Goal: Task Accomplishment & Management: Complete application form

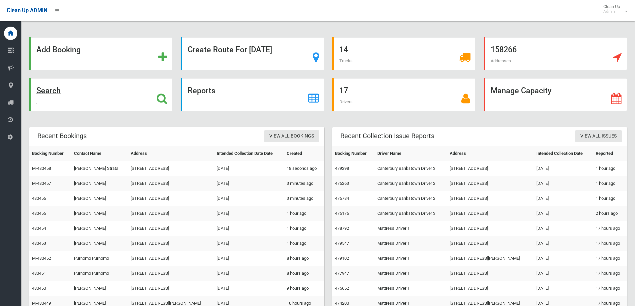
click at [71, 102] on div "Search" at bounding box center [100, 94] width 143 height 33
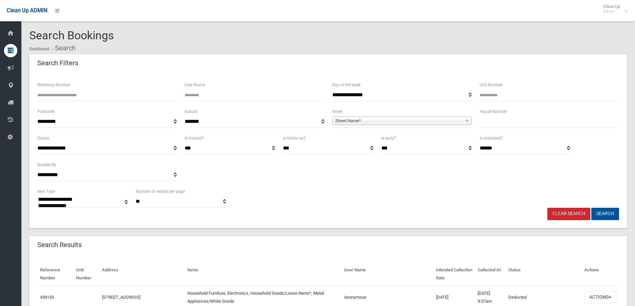
select select
click at [520, 113] on div "House Number" at bounding box center [549, 118] width 139 height 20
click at [519, 122] on input "text" at bounding box center [549, 122] width 139 height 12
type input "*"
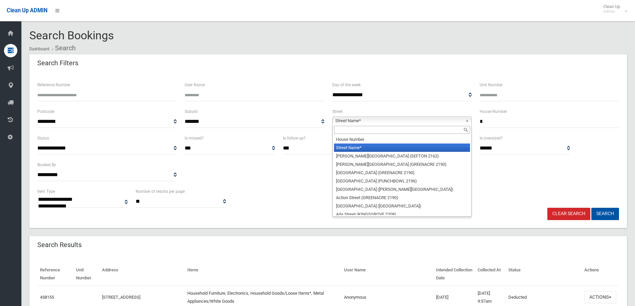
click at [429, 122] on span "Street Name*" at bounding box center [398, 121] width 127 height 8
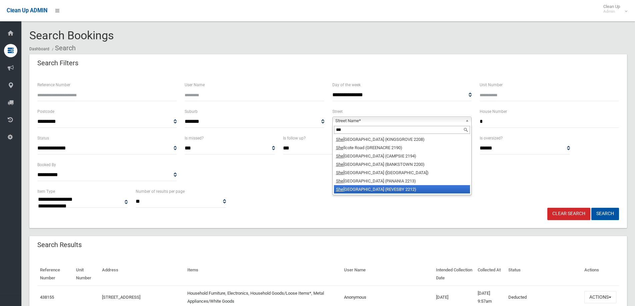
type input "***"
click at [365, 188] on li "She rwood Street (REVESBY 2212)" at bounding box center [402, 189] width 136 height 8
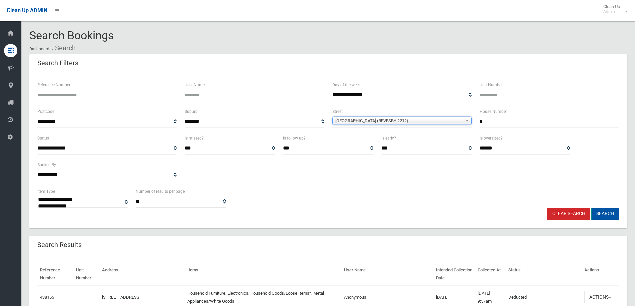
click at [608, 216] on button "Search" at bounding box center [606, 214] width 28 height 12
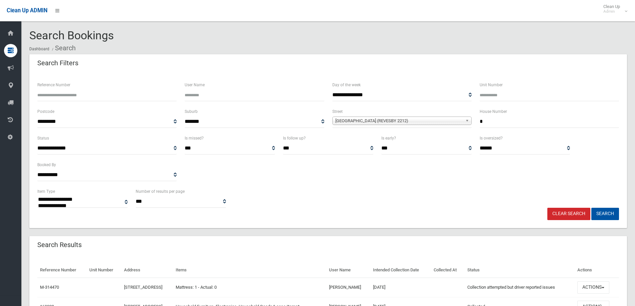
select select
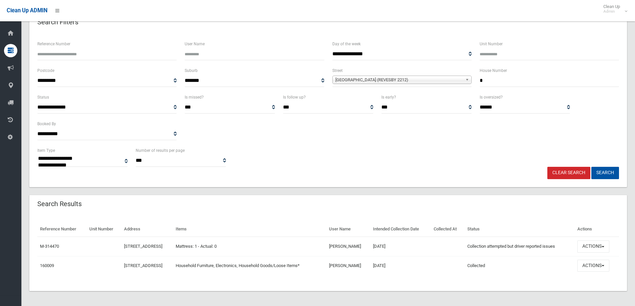
scroll to position [42, 0]
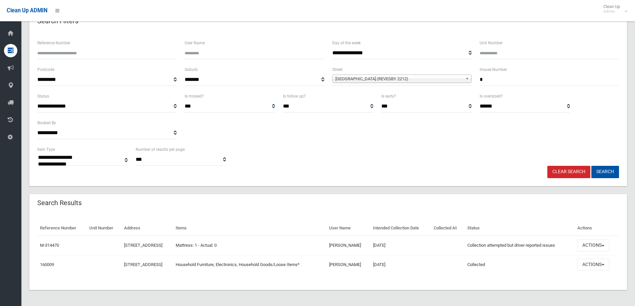
drag, startPoint x: 422, startPoint y: 246, endPoint x: 362, endPoint y: 245, distance: 60.7
click at [362, 245] on tr "M-314470 2 Sherwood Street, REVESBY NSW 2212 Mattress: 1 - Actual: 0 Madeleine …" at bounding box center [328, 245] width 582 height 19
click at [315, 248] on td "Mattress: 1 - Actual: 0" at bounding box center [249, 245] width 153 height 19
click at [597, 248] on button "Actions" at bounding box center [594, 246] width 32 height 12
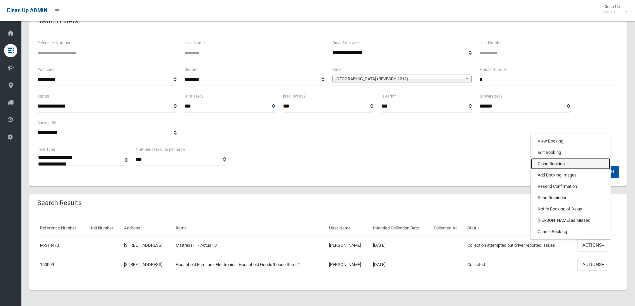
click at [578, 163] on link "Clone Booking" at bounding box center [570, 163] width 79 height 11
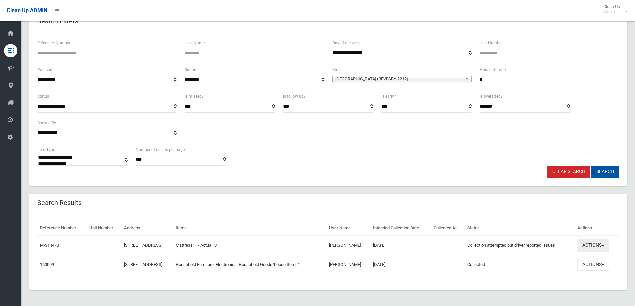
click at [588, 242] on button "Actions" at bounding box center [594, 246] width 32 height 12
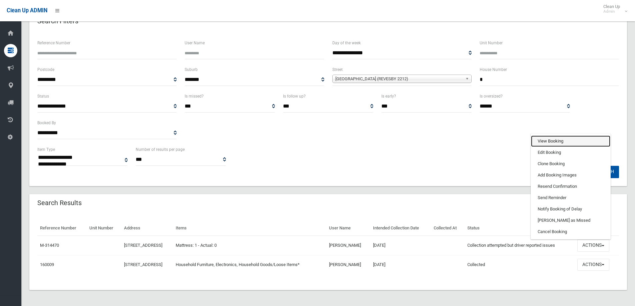
click at [557, 138] on link "View Booking" at bounding box center [570, 141] width 79 height 11
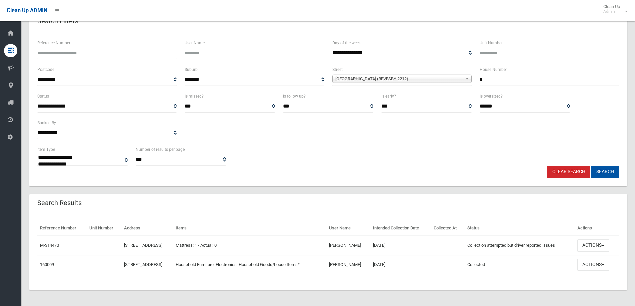
click at [395, 138] on div "**********" at bounding box center [328, 118] width 590 height 53
click at [610, 245] on button "Actions" at bounding box center [594, 246] width 32 height 12
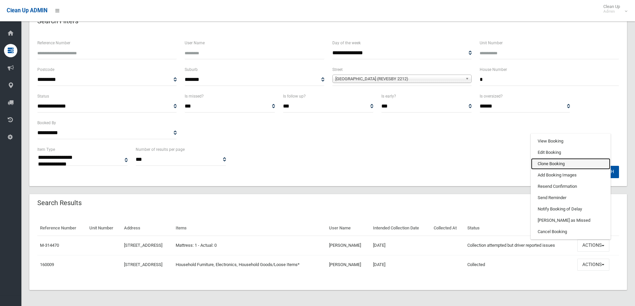
click at [573, 164] on link "Clone Booking" at bounding box center [570, 163] width 79 height 11
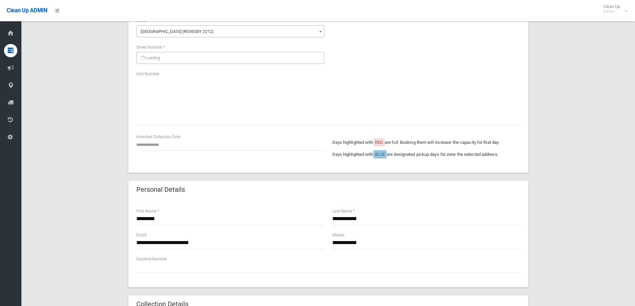
scroll to position [100, 0]
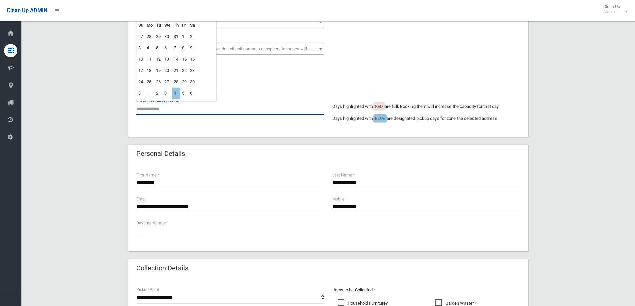
click at [159, 108] on input "text" at bounding box center [230, 109] width 188 height 12
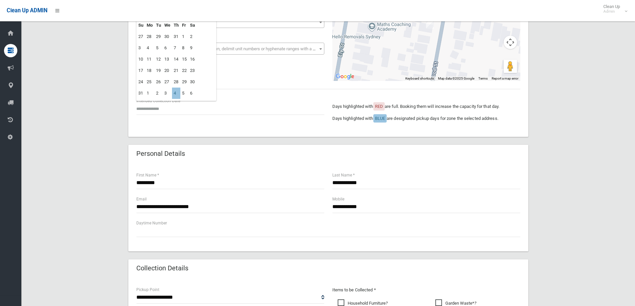
click at [269, 93] on div "**********" at bounding box center [328, 55] width 400 height 164
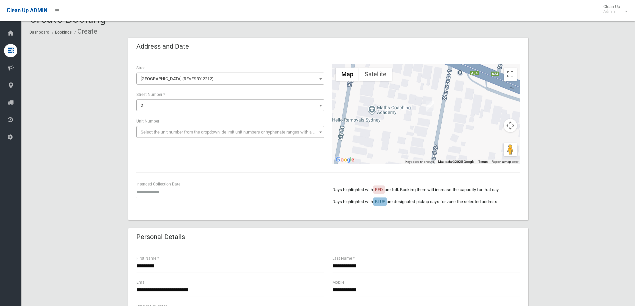
scroll to position [0, 0]
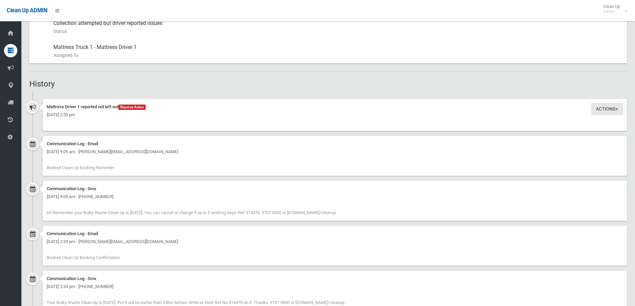
scroll to position [325, 0]
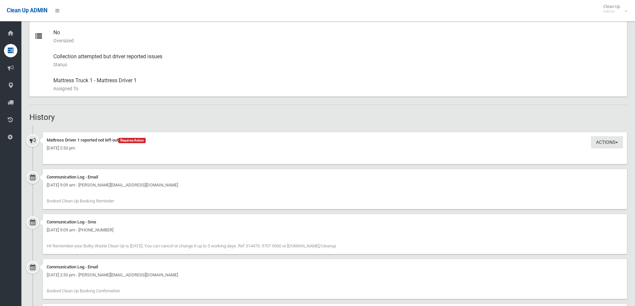
drag, startPoint x: 118, startPoint y: 203, endPoint x: 46, endPoint y: 201, distance: 72.0
click at [46, 201] on div "Communication Log - Email [DATE] 9:09 am - [PERSON_NAME][EMAIL_ADDRESS][DOMAIN_…" at bounding box center [335, 189] width 585 height 40
click at [50, 201] on span "Booked Clean Up Booking Reminder" at bounding box center [80, 201] width 67 height 5
drag, startPoint x: 50, startPoint y: 147, endPoint x: 135, endPoint y: 154, distance: 85.3
click at [136, 154] on div "Actions Take Action Mattress Driver 1 reported not left out Requires Action [DA…" at bounding box center [335, 148] width 585 height 32
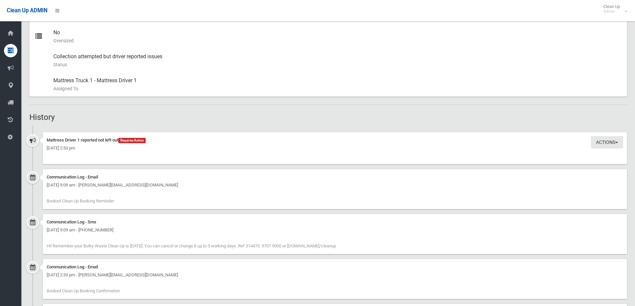
click at [129, 153] on div "Actions Take Action Mattress Driver 1 reported not left out Requires Action [DA…" at bounding box center [335, 148] width 585 height 32
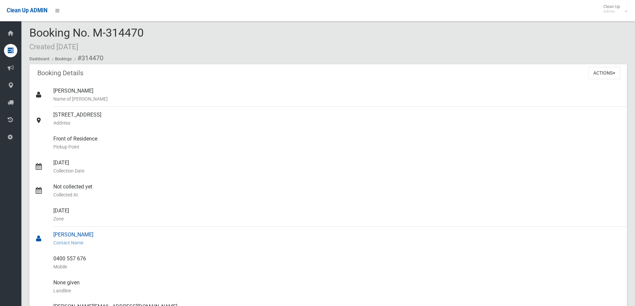
scroll to position [0, 0]
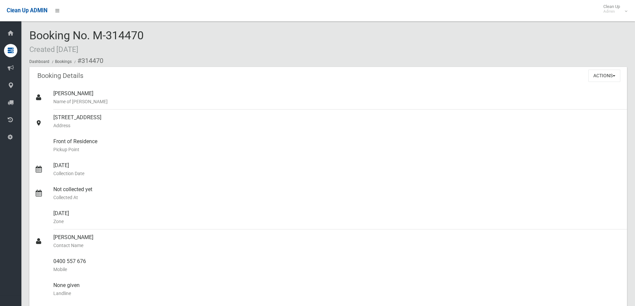
drag, startPoint x: 93, startPoint y: 35, endPoint x: 165, endPoint y: 46, distance: 73.1
click at [168, 46] on div "Booking No. M-314470 Created 21/06/2023 Dashboard Bookings #314470" at bounding box center [328, 48] width 598 height 38
click at [157, 43] on div "Booking No. M-314470 Created 21/06/2023 Dashboard Bookings #314470" at bounding box center [328, 48] width 598 height 38
drag, startPoint x: 99, startPoint y: 50, endPoint x: 35, endPoint y: 49, distance: 63.7
click at [36, 49] on div "Booking No. M-314470 Created 21/06/2023 Dashboard Bookings #314470" at bounding box center [328, 48] width 598 height 38
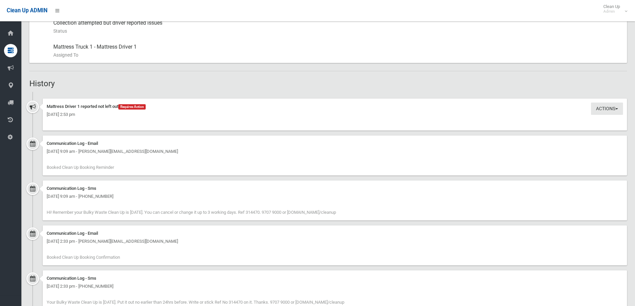
scroll to position [425, 0]
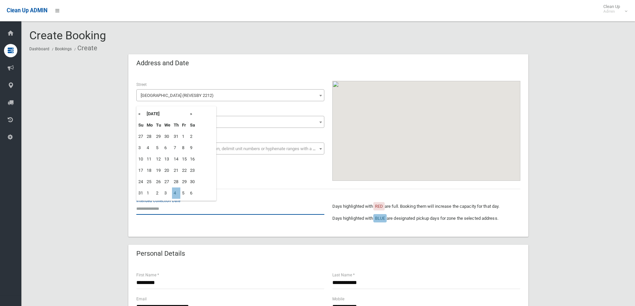
click at [157, 208] on input "text" at bounding box center [230, 209] width 188 height 12
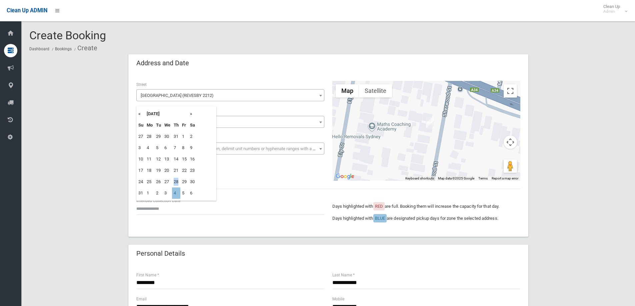
drag, startPoint x: 173, startPoint y: 180, endPoint x: 178, endPoint y: 181, distance: 5.0
click at [178, 181] on td "28" at bounding box center [176, 181] width 8 height 11
click at [240, 175] on div "**********" at bounding box center [328, 131] width 392 height 100
drag, startPoint x: 167, startPoint y: 210, endPoint x: 134, endPoint y: 204, distance: 33.0
click at [134, 204] on div "Intended Collection Date" at bounding box center [230, 209] width 196 height 24
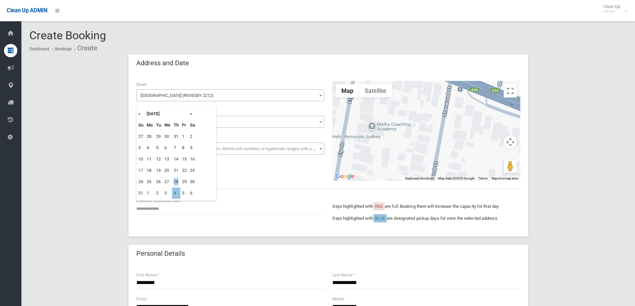
drag, startPoint x: 174, startPoint y: 182, endPoint x: 179, endPoint y: 182, distance: 5.0
click at [179, 182] on td "28" at bounding box center [176, 181] width 8 height 11
click at [172, 191] on td "4" at bounding box center [176, 193] width 8 height 11
type input "**********"
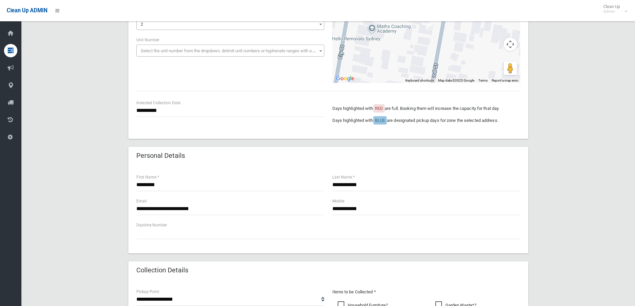
scroll to position [100, 0]
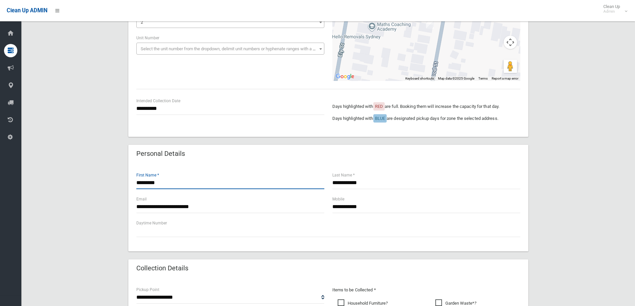
drag, startPoint x: 206, startPoint y: 187, endPoint x: -14, endPoint y: 218, distance: 222.5
click at [0, 206] on html "Clean Up ADMIN Clean Up Admin Logout Create Booking Dashboard Bookings Create" at bounding box center [317, 53] width 635 height 306
type input "******"
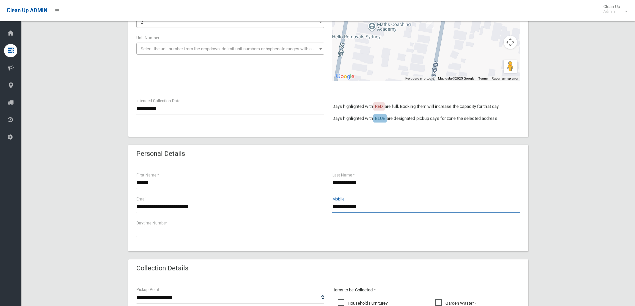
drag, startPoint x: 392, startPoint y: 209, endPoint x: 233, endPoint y: 218, distance: 159.3
click at [234, 218] on div "**********" at bounding box center [328, 208] width 392 height 24
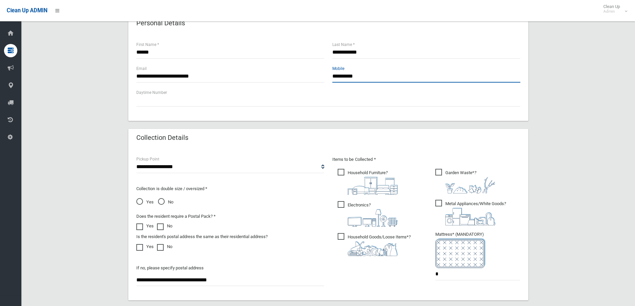
scroll to position [233, 0]
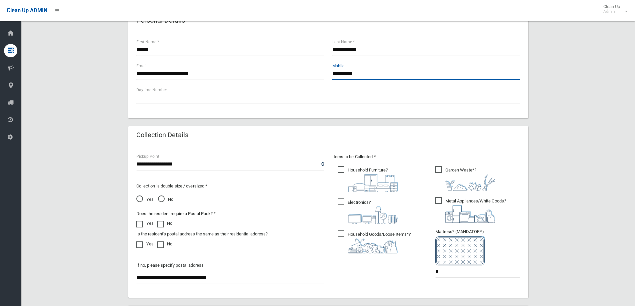
type input "**********"
click at [348, 233] on span "Household Goods/Loose Items* ?" at bounding box center [374, 242] width 73 height 23
click at [354, 204] on span "Electronics ?" at bounding box center [368, 212] width 60 height 26
click at [361, 177] on img at bounding box center [373, 183] width 50 height 18
click at [472, 203] on span "Metal Appliances/White Goods ?" at bounding box center [470, 210] width 71 height 26
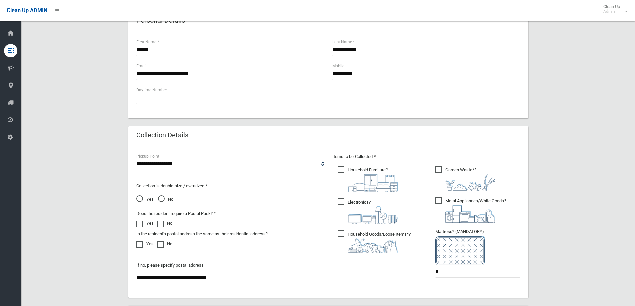
click at [458, 172] on span "Garden Waste* ?" at bounding box center [465, 178] width 60 height 25
drag, startPoint x: 448, startPoint y: 274, endPoint x: 403, endPoint y: 278, distance: 44.5
click at [406, 277] on div "Items to be Collected * Household Furniture ? *" at bounding box center [426, 220] width 196 height 134
type input "*"
click at [292, 282] on input "**********" at bounding box center [230, 277] width 188 height 12
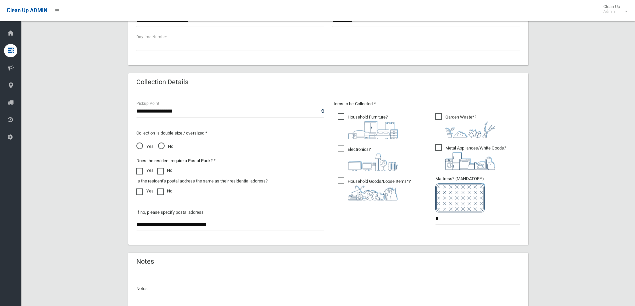
scroll to position [353, 0]
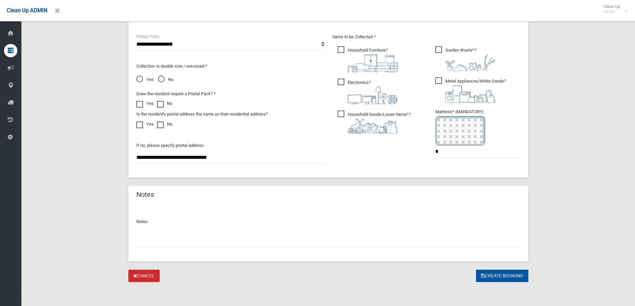
click at [285, 241] on input "text" at bounding box center [328, 241] width 384 height 12
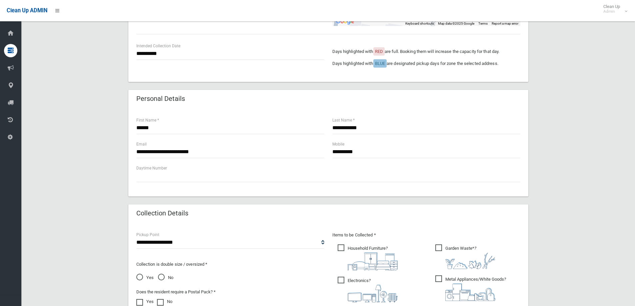
scroll to position [153, 0]
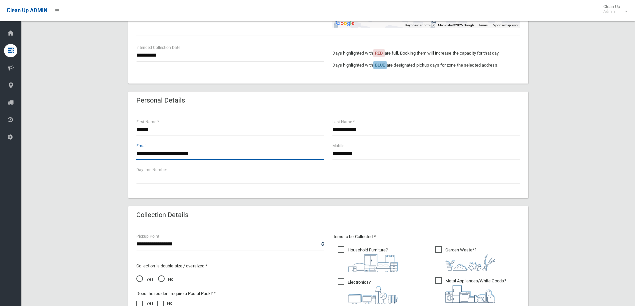
click at [227, 154] on input "**********" at bounding box center [230, 154] width 188 height 12
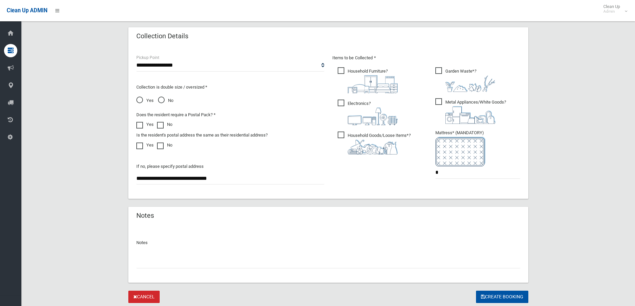
scroll to position [353, 0]
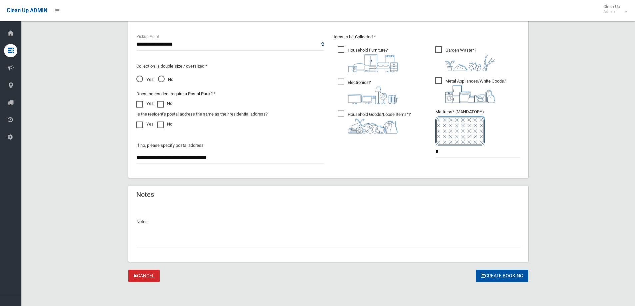
click at [257, 242] on input "text" at bounding box center [328, 241] width 384 height 12
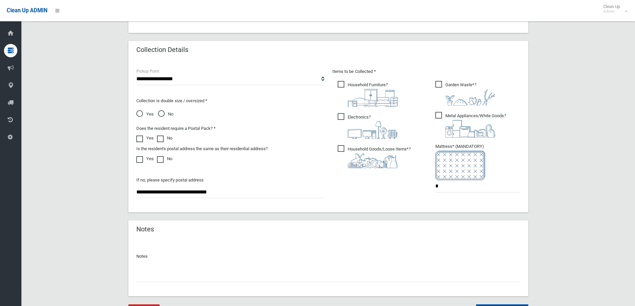
scroll to position [287, 0]
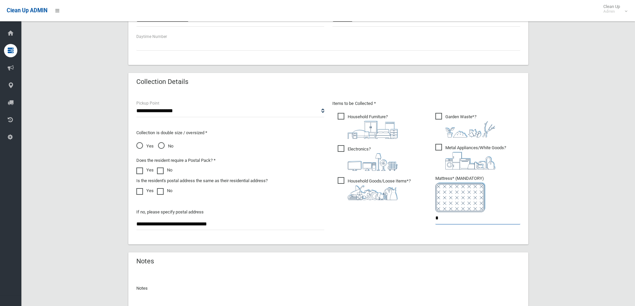
drag, startPoint x: 439, startPoint y: 219, endPoint x: 432, endPoint y: 219, distance: 7.0
click at [432, 219] on ul "Garden Waste* ? *" at bounding box center [475, 171] width 90 height 118
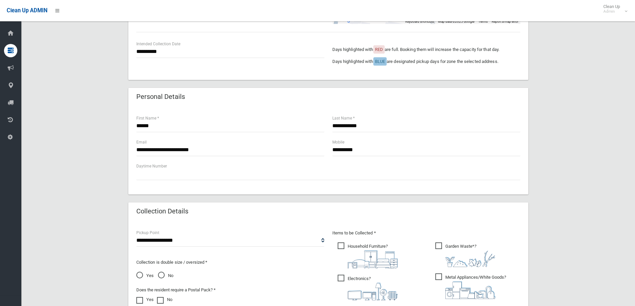
scroll to position [153, 0]
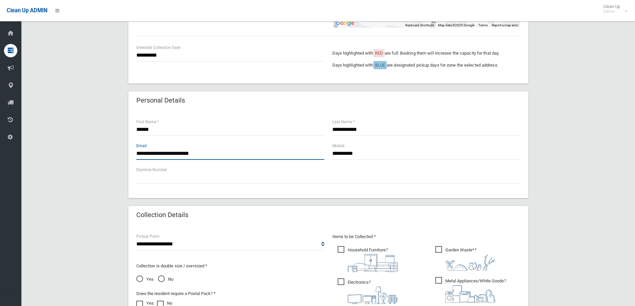
click at [214, 153] on input "**********" at bounding box center [230, 154] width 188 height 12
drag, startPoint x: 214, startPoint y: 153, endPoint x: 226, endPoint y: 153, distance: 12.3
click at [226, 153] on input "**********" at bounding box center [230, 154] width 188 height 12
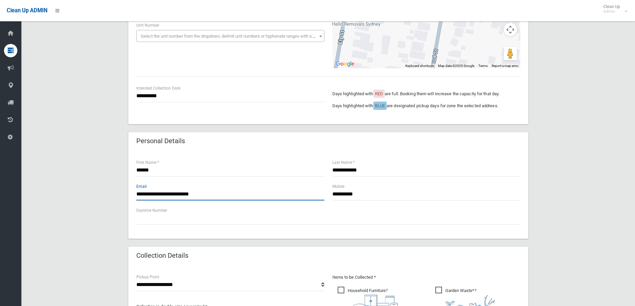
scroll to position [87, 0]
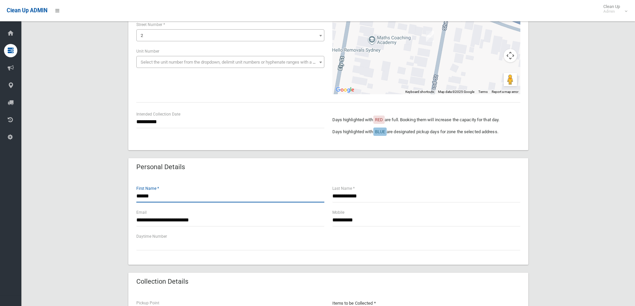
click at [258, 197] on input "******" at bounding box center [230, 196] width 188 height 12
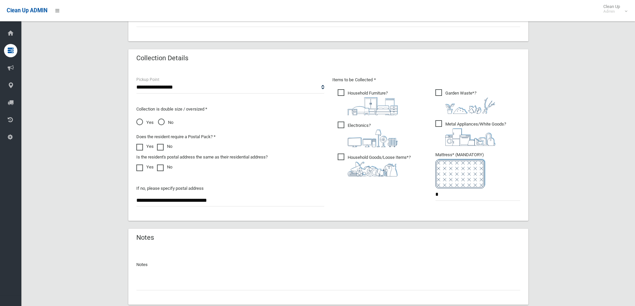
scroll to position [353, 0]
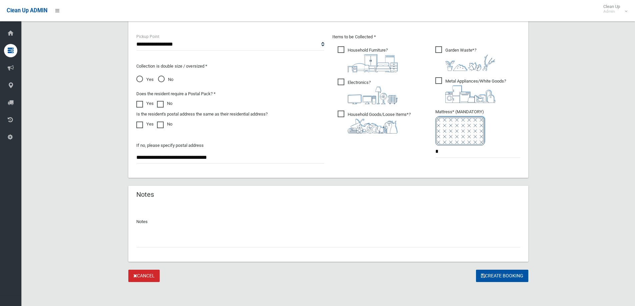
click at [319, 236] on input "text" at bounding box center [328, 241] width 384 height 12
click at [481, 277] on icon "submit" at bounding box center [483, 276] width 4 height 5
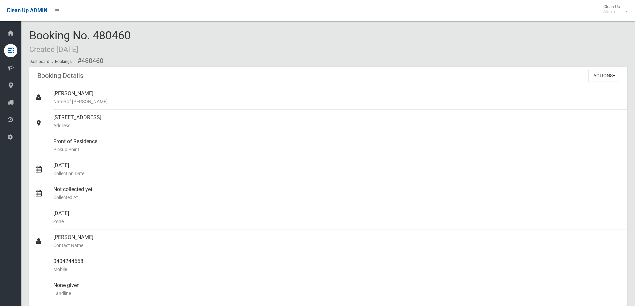
drag, startPoint x: 95, startPoint y: 33, endPoint x: 130, endPoint y: 39, distance: 35.7
click at [130, 39] on span "Booking No. 480460 Created [DATE]" at bounding box center [79, 42] width 101 height 26
copy span "480460"
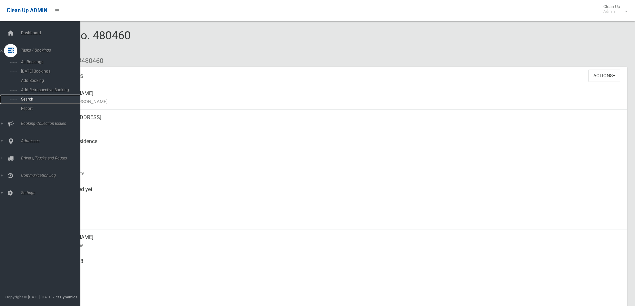
click at [23, 96] on link "Search" at bounding box center [42, 99] width 85 height 9
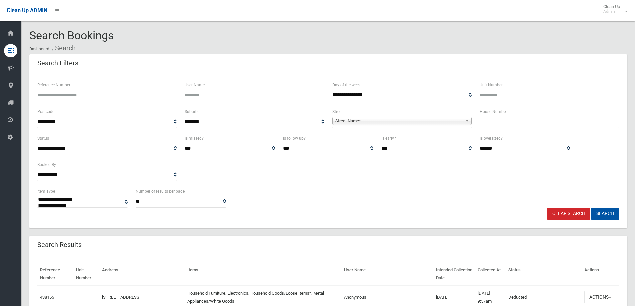
select select
click at [502, 116] on input "text" at bounding box center [549, 122] width 139 height 12
type input "**"
click at [448, 125] on div "Street Name*" at bounding box center [401, 121] width 139 height 8
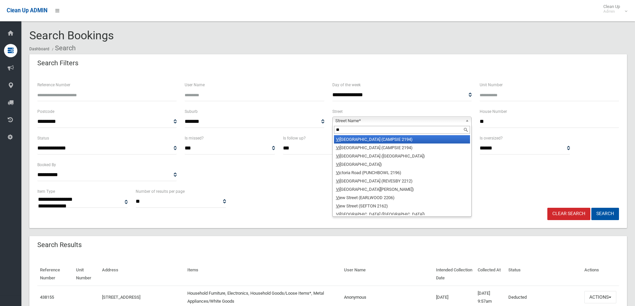
type input "*"
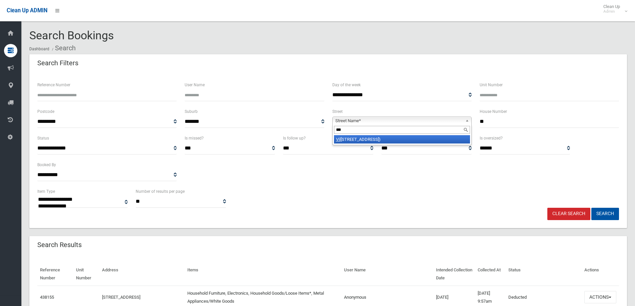
type input "**"
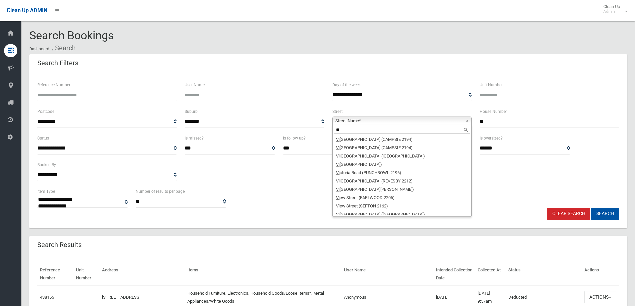
drag, startPoint x: 348, startPoint y: 130, endPoint x: 329, endPoint y: 131, distance: 18.7
click at [329, 130] on div "**********" at bounding box center [401, 121] width 147 height 27
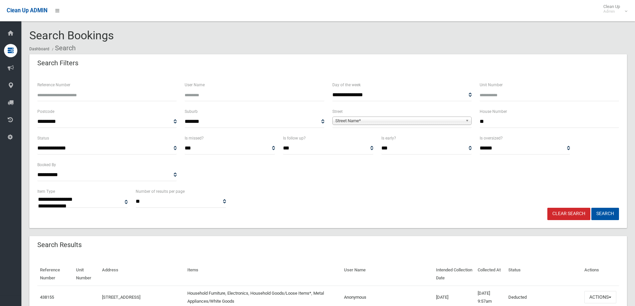
click at [492, 122] on input "**" at bounding box center [549, 122] width 139 height 12
click at [423, 130] on div "**********" at bounding box center [401, 121] width 147 height 27
click at [424, 123] on span "Street Name*" at bounding box center [398, 121] width 127 height 8
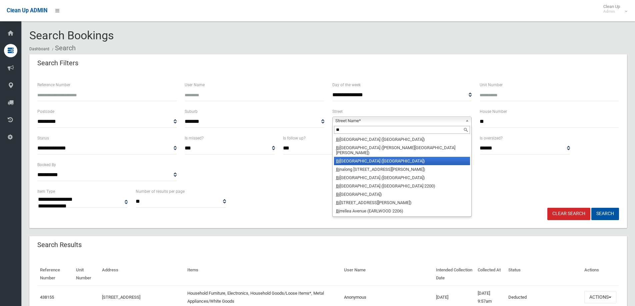
type input "**"
click at [360, 158] on li "Bi loela Street (VILLAWOOD 2163)" at bounding box center [402, 161] width 136 height 8
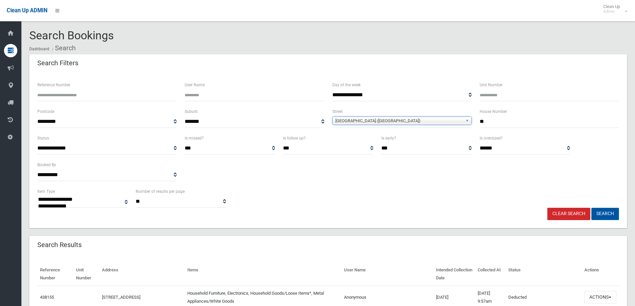
click at [608, 215] on button "Search" at bounding box center [606, 214] width 28 height 12
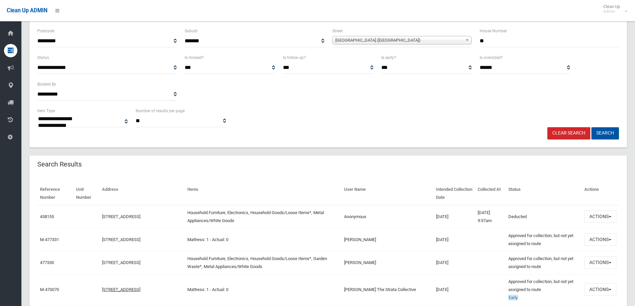
scroll to position [67, 0]
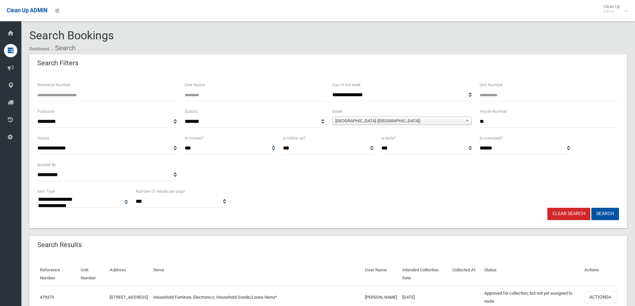
select select
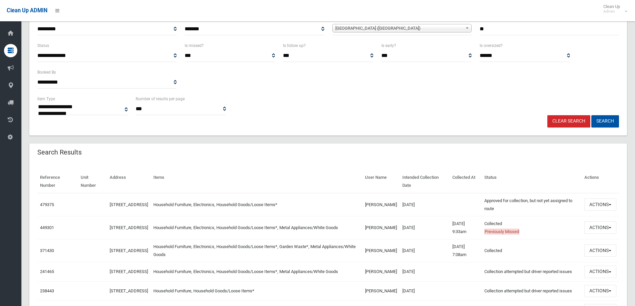
scroll to position [167, 0]
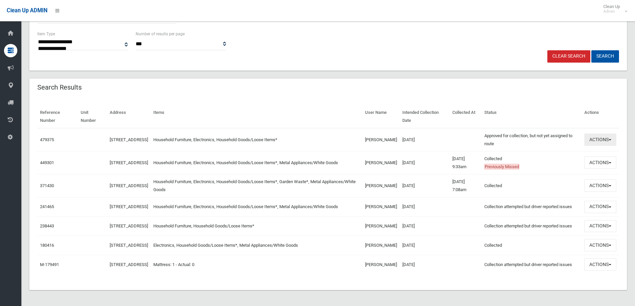
click at [606, 134] on button "Actions" at bounding box center [601, 140] width 32 height 12
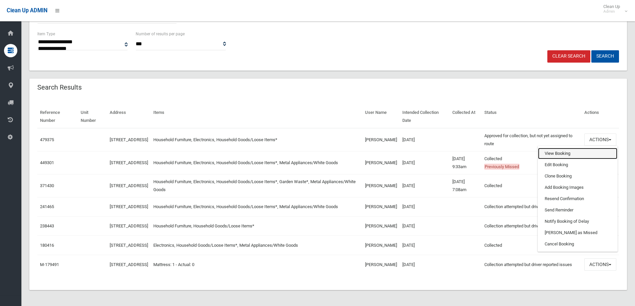
click at [575, 148] on link "View Booking" at bounding box center [577, 153] width 79 height 11
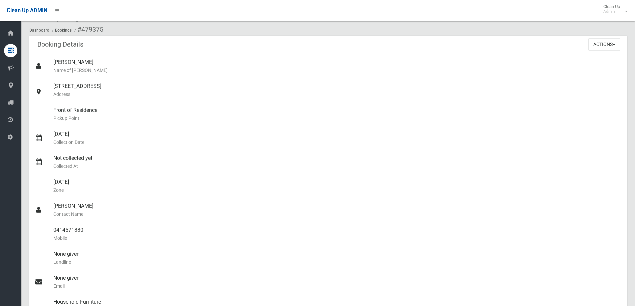
scroll to position [12, 0]
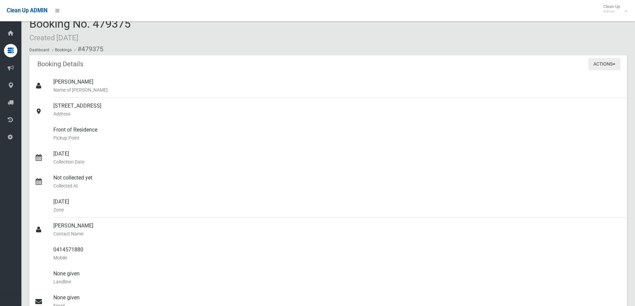
click at [605, 62] on button "Actions" at bounding box center [605, 64] width 32 height 12
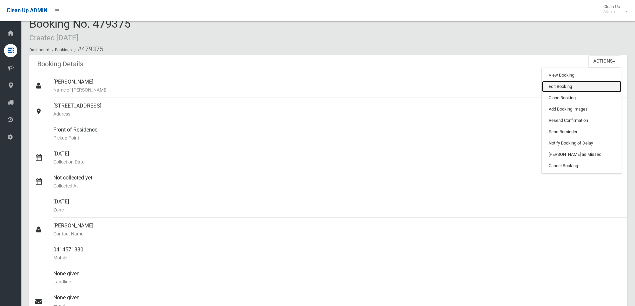
click at [597, 86] on link "Edit Booking" at bounding box center [581, 86] width 79 height 11
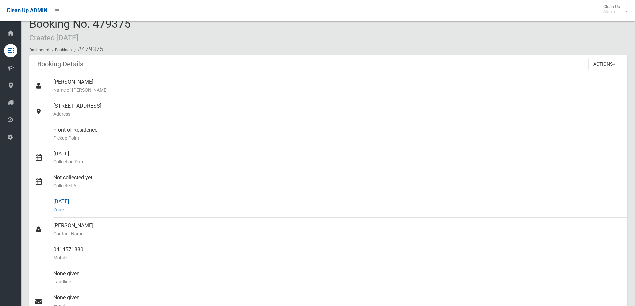
scroll to position [51, 0]
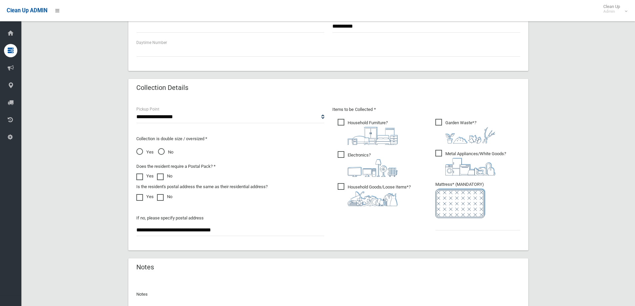
scroll to position [353, 0]
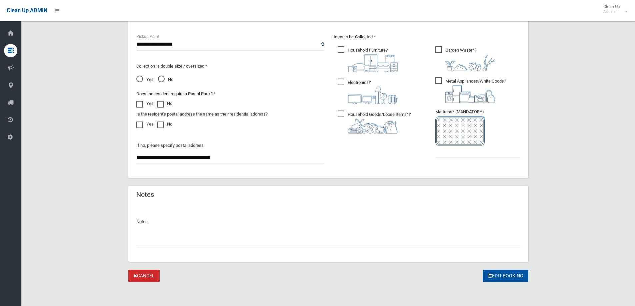
click at [195, 250] on div "Notes" at bounding box center [328, 233] width 400 height 57
click at [194, 239] on input "text" at bounding box center [328, 241] width 384 height 12
type input "**********"
click at [450, 155] on input "text" at bounding box center [477, 152] width 85 height 12
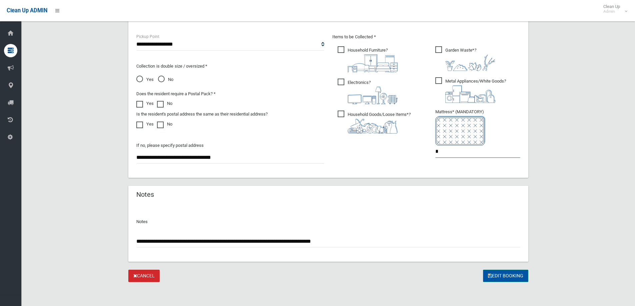
type input "*"
click at [493, 278] on button "Edit Booking" at bounding box center [505, 276] width 45 height 12
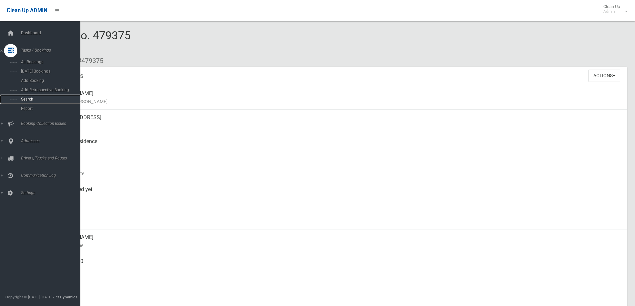
click at [14, 100] on link "Search" at bounding box center [42, 99] width 85 height 9
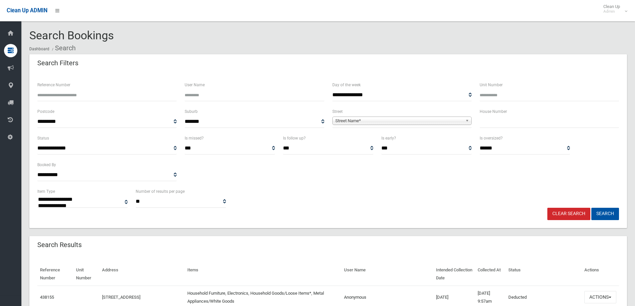
select select
click at [531, 123] on input "text" at bounding box center [549, 122] width 139 height 12
type input "*"
type input "**"
click at [434, 123] on span "Street Name*" at bounding box center [398, 121] width 127 height 8
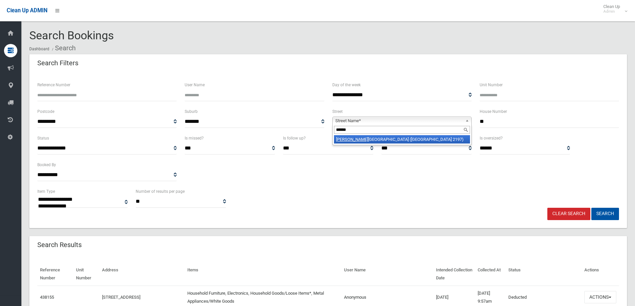
type input "******"
click at [423, 141] on li "Strick land Street (BASS HILL 2197)" at bounding box center [402, 139] width 136 height 8
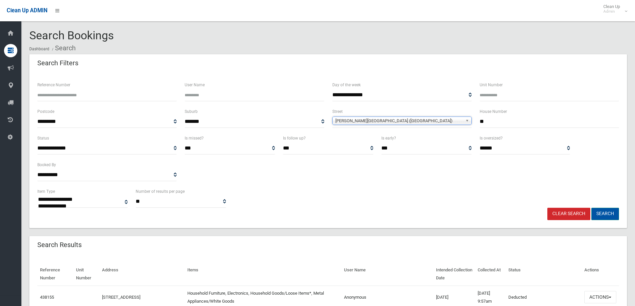
click at [603, 212] on button "Search" at bounding box center [606, 214] width 28 height 12
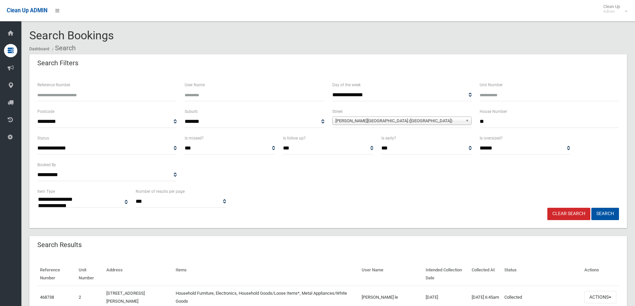
select select
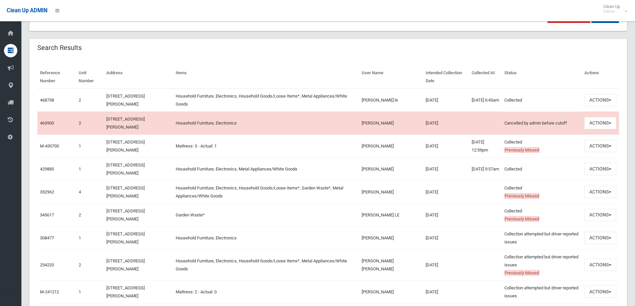
scroll to position [200, 0]
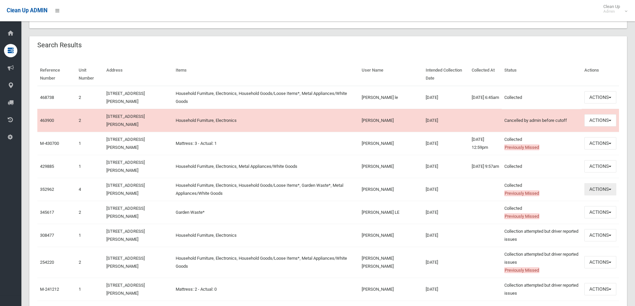
click at [609, 185] on button "Actions" at bounding box center [601, 189] width 32 height 12
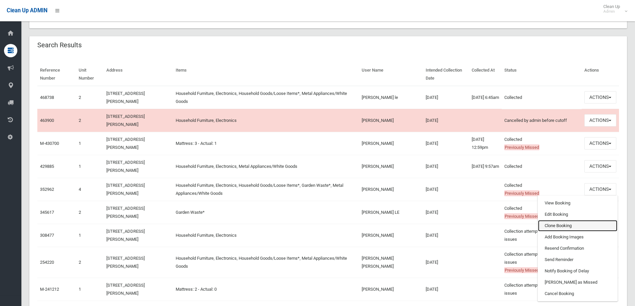
click at [588, 220] on link "Clone Booking" at bounding box center [577, 225] width 79 height 11
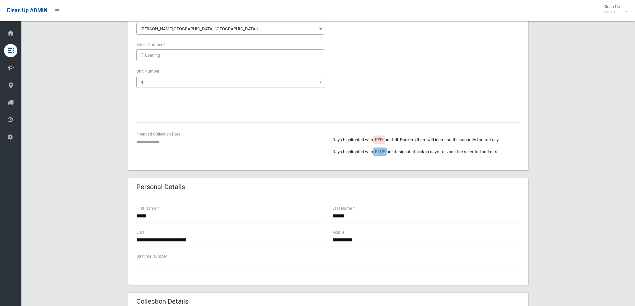
scroll to position [100, 0]
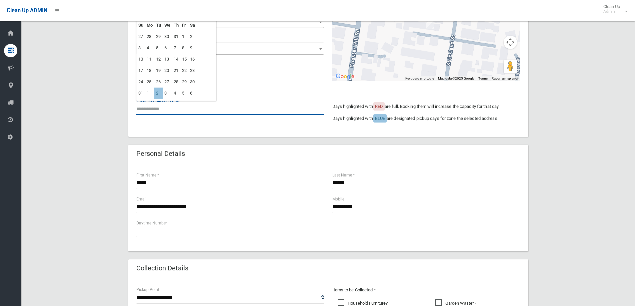
click at [172, 111] on input "text" at bounding box center [230, 109] width 188 height 12
click at [156, 95] on td "2" at bounding box center [158, 93] width 8 height 11
type input "**********"
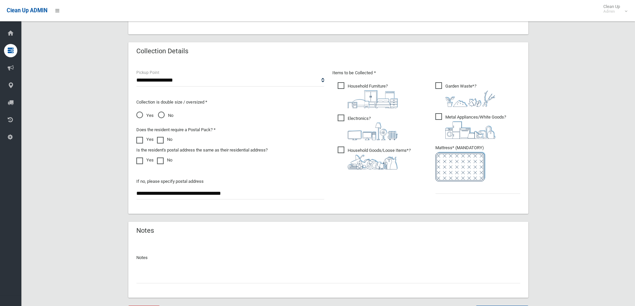
scroll to position [333, 0]
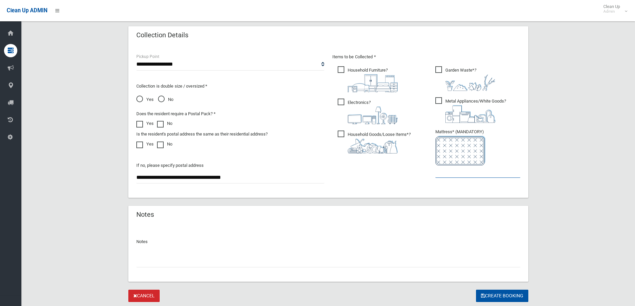
click at [466, 173] on input "text" at bounding box center [477, 172] width 85 height 12
type input "*"
click at [356, 260] on input "text" at bounding box center [328, 261] width 384 height 12
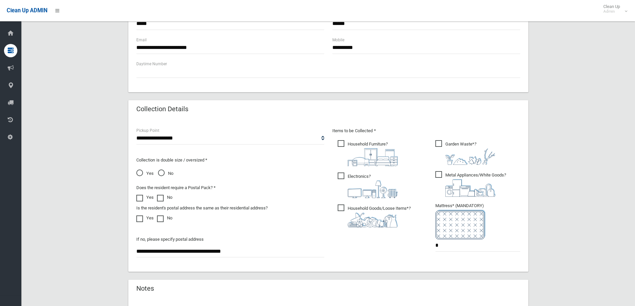
scroll to position [200, 0]
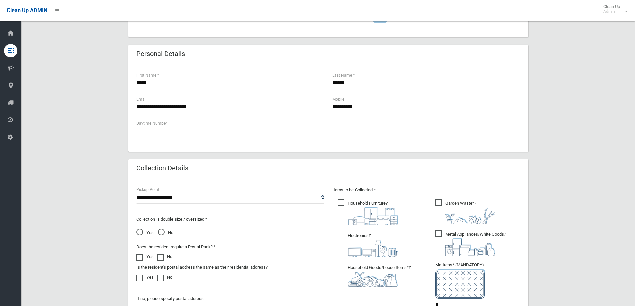
click at [159, 229] on span "No" at bounding box center [165, 233] width 15 height 8
click at [214, 131] on input "text" at bounding box center [328, 131] width 384 height 12
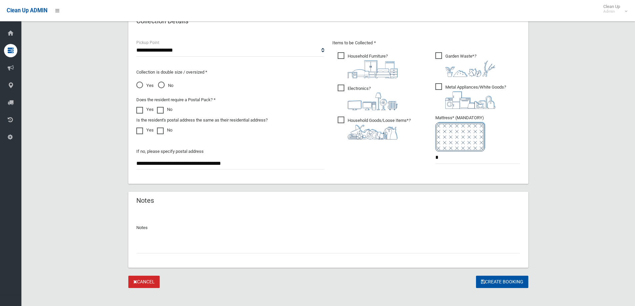
scroll to position [353, 0]
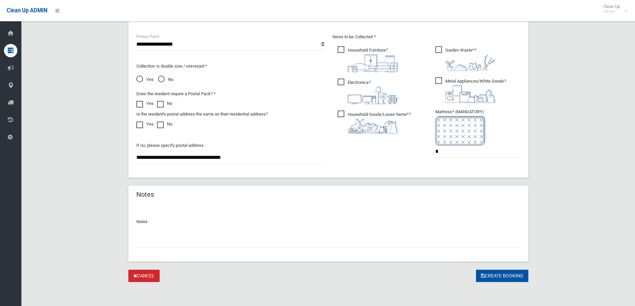
click at [259, 240] on input "text" at bounding box center [328, 241] width 384 height 12
click at [486, 275] on button "Create Booking" at bounding box center [502, 276] width 52 height 12
